Goal: Complete application form

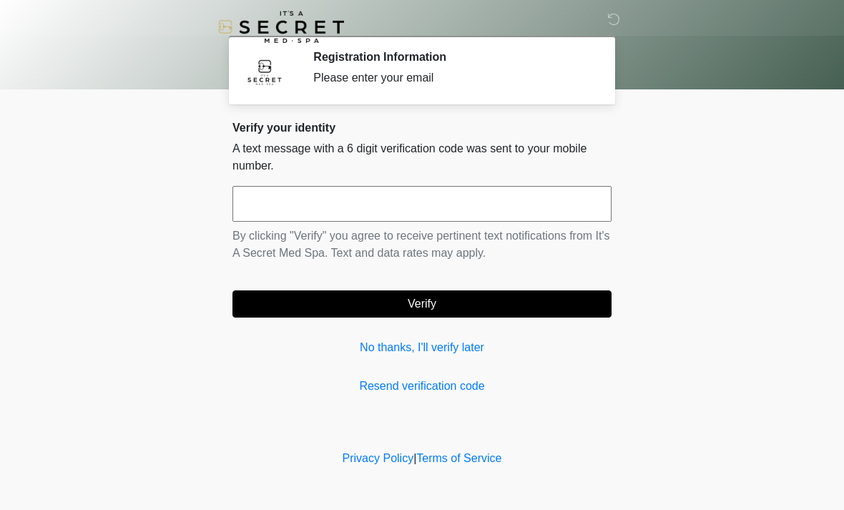
click at [385, 339] on link "No thanks, I'll verify later" at bounding box center [421, 347] width 379 height 17
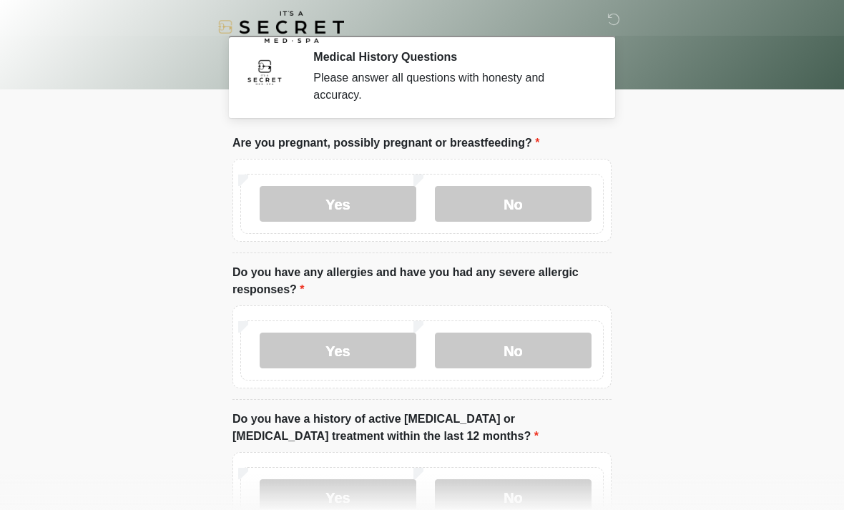
click at [494, 196] on label "No" at bounding box center [513, 204] width 157 height 36
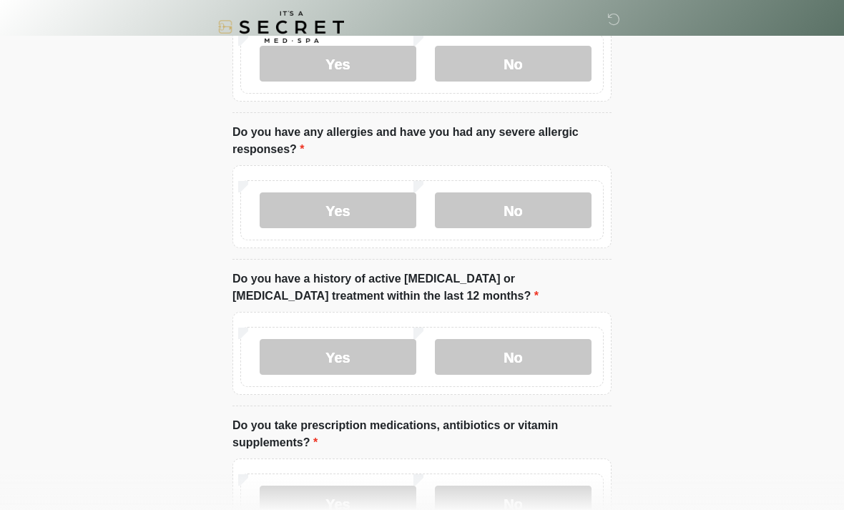
scroll to position [138, 0]
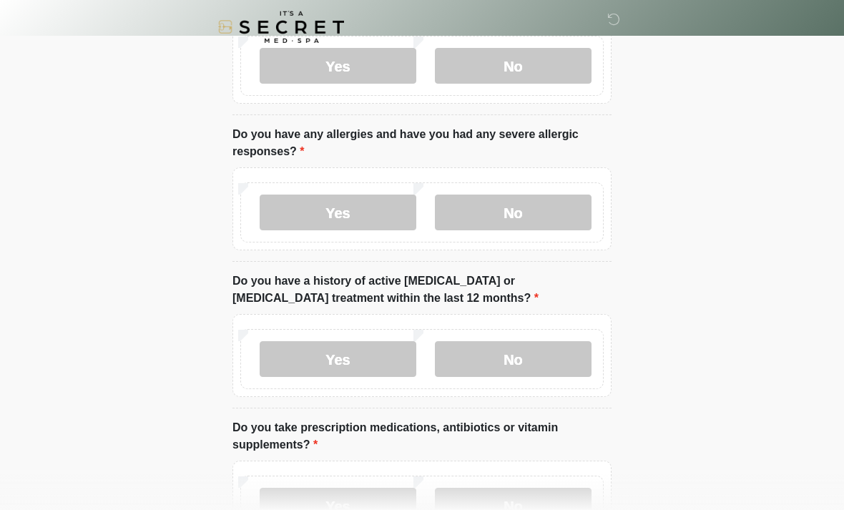
click at [493, 222] on label "No" at bounding box center [513, 213] width 157 height 36
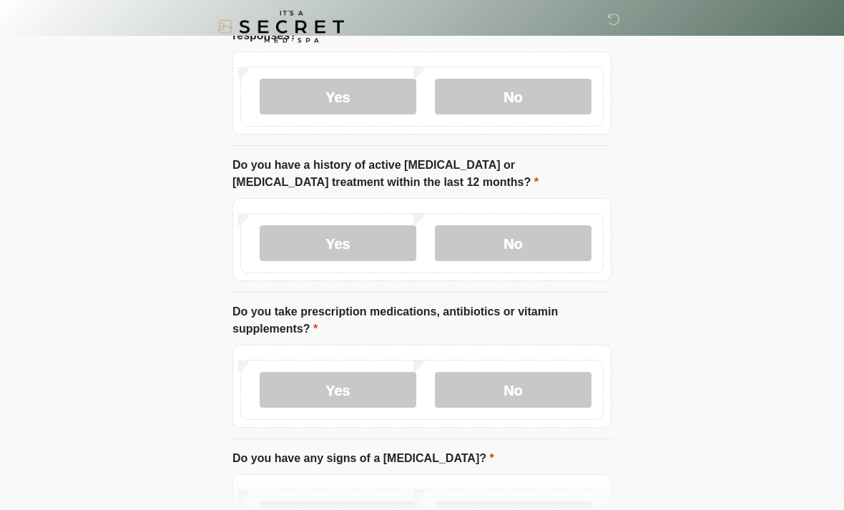
click at [471, 239] on label "No" at bounding box center [513, 244] width 157 height 36
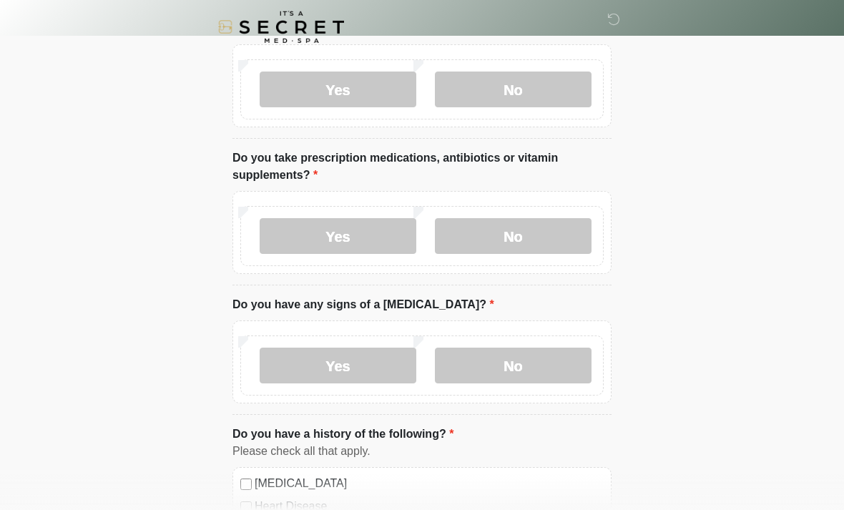
scroll to position [410, 0]
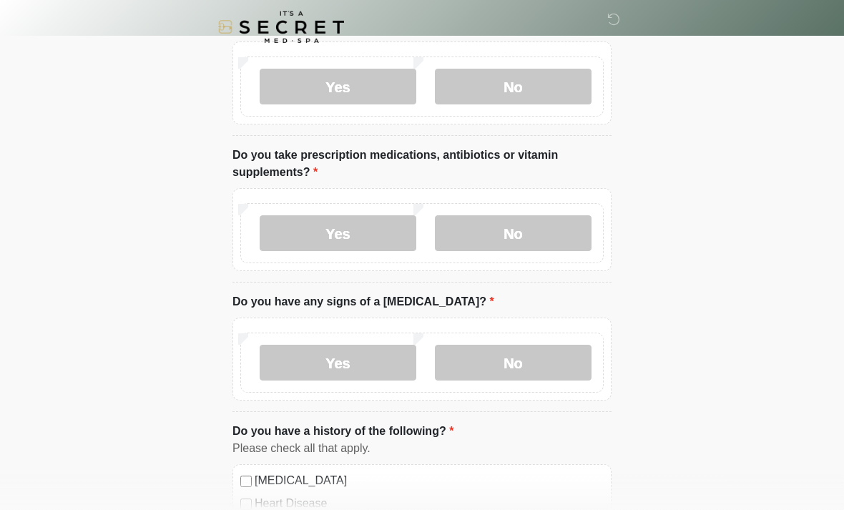
click at [479, 227] on label "No" at bounding box center [513, 233] width 157 height 36
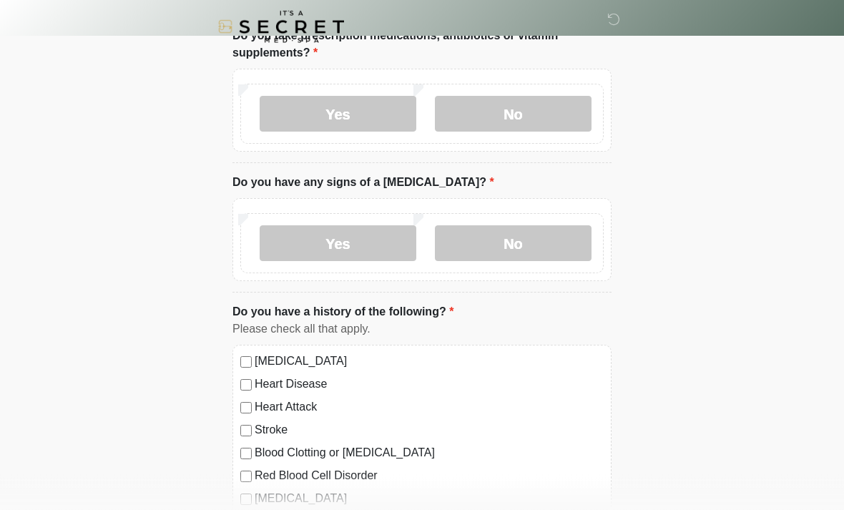
scroll to position [531, 0]
click at [469, 242] on label "No" at bounding box center [513, 243] width 157 height 36
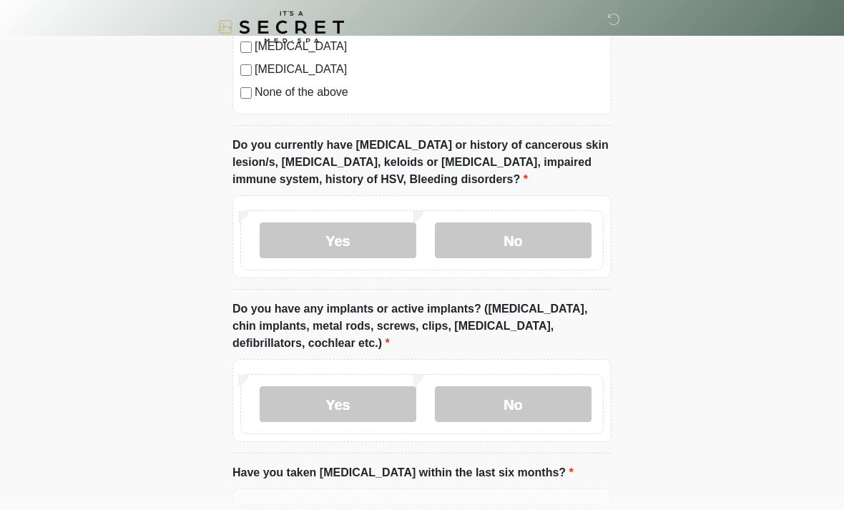
scroll to position [1051, 0]
click at [470, 230] on label "No" at bounding box center [513, 240] width 157 height 36
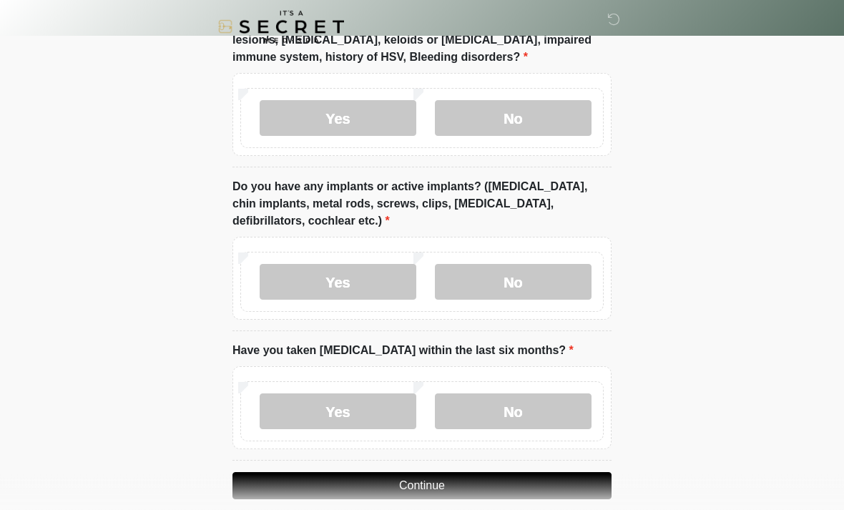
scroll to position [1191, 0]
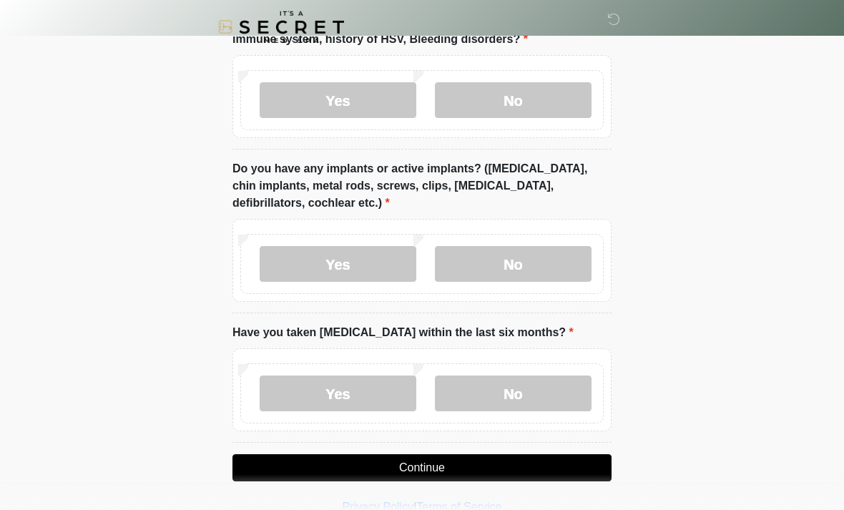
click at [489, 254] on label "No" at bounding box center [513, 264] width 157 height 36
click at [463, 396] on label "No" at bounding box center [513, 393] width 157 height 36
click at [363, 461] on button "Continue" at bounding box center [421, 467] width 379 height 27
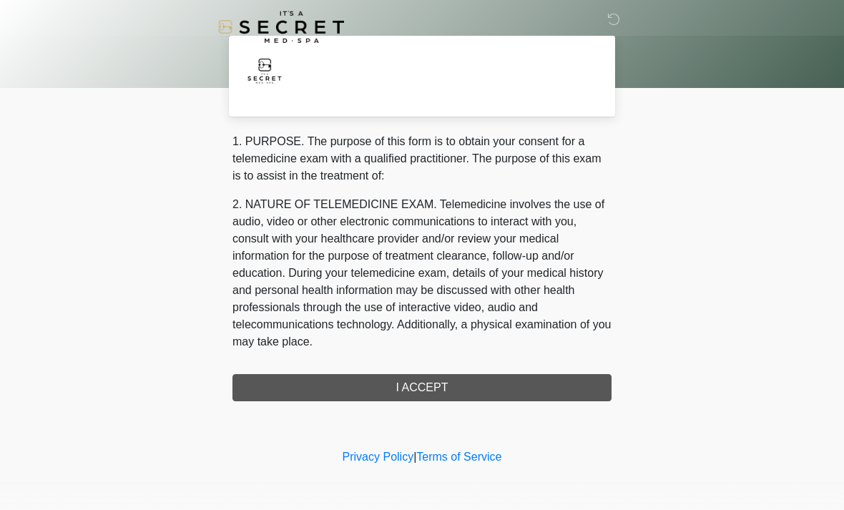
scroll to position [0, 0]
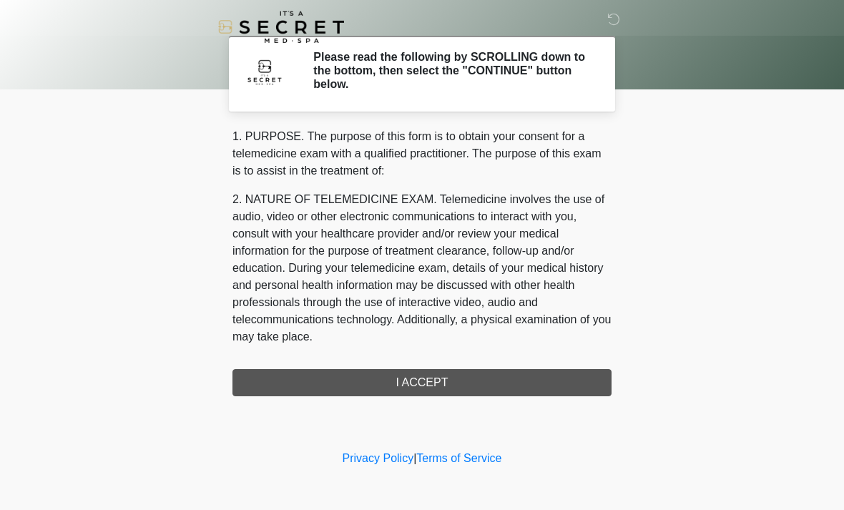
click at [261, 379] on div "1. PURPOSE. The purpose of this form is to obtain your consent for a telemedici…" at bounding box center [421, 262] width 379 height 268
click at [349, 374] on div "1. PURPOSE. The purpose of this form is to obtain your consent for a telemedici…" at bounding box center [421, 262] width 379 height 268
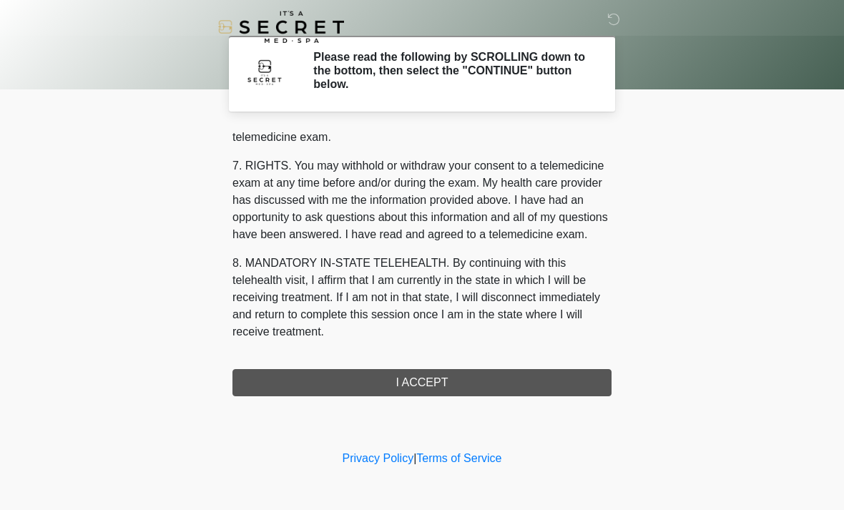
scroll to position [606, 0]
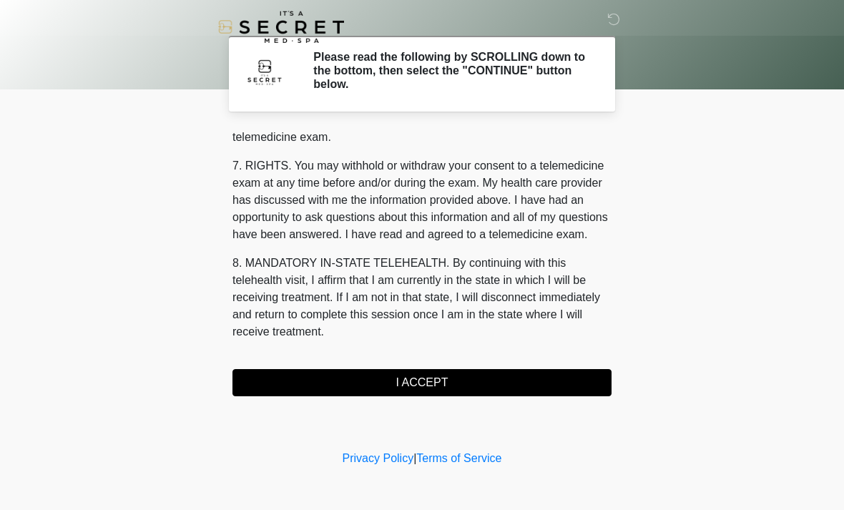
click at [310, 379] on button "I ACCEPT" at bounding box center [421, 382] width 379 height 27
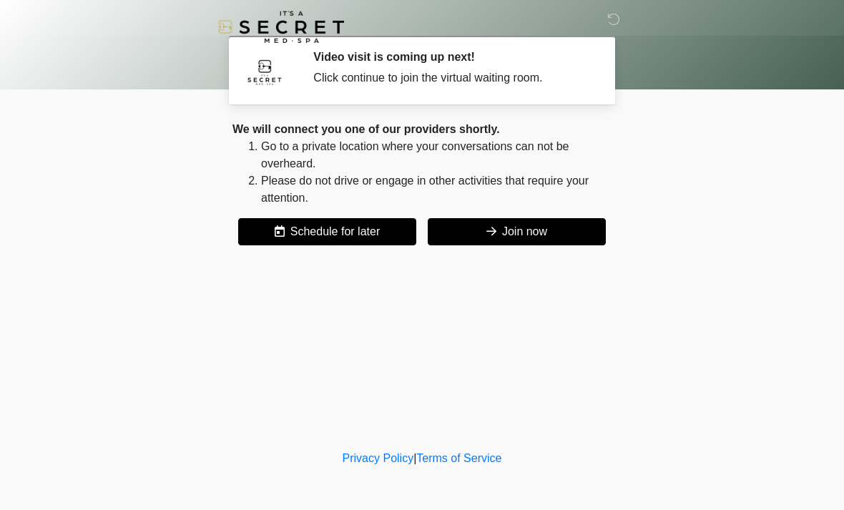
click at [491, 223] on button "Join now" at bounding box center [517, 231] width 178 height 27
